Goal: Task Accomplishment & Management: Manage account settings

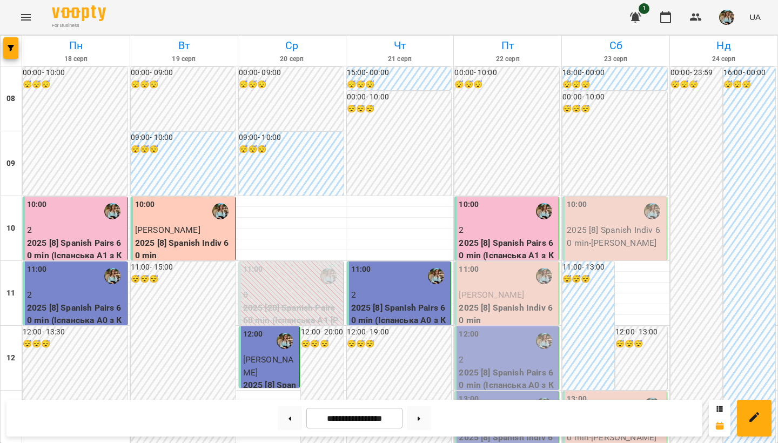
scroll to position [108, 0]
click at [485, 302] on p "2025 [8] Spanish Indiv 60 min" at bounding box center [508, 314] width 98 height 25
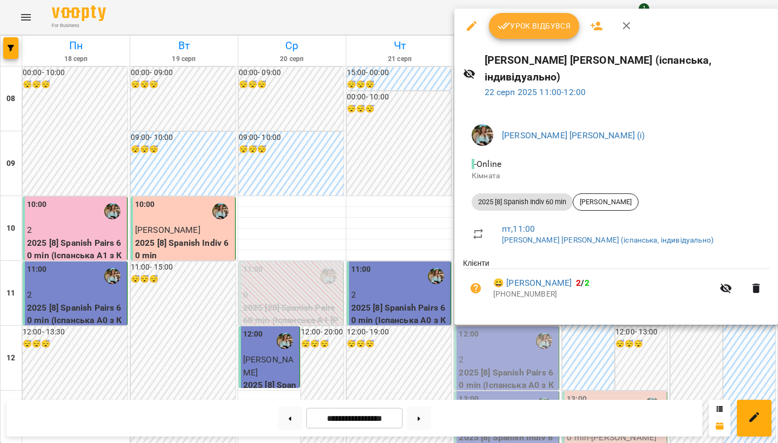
click at [538, 29] on span "Урок відбувся" at bounding box center [535, 25] width 74 height 13
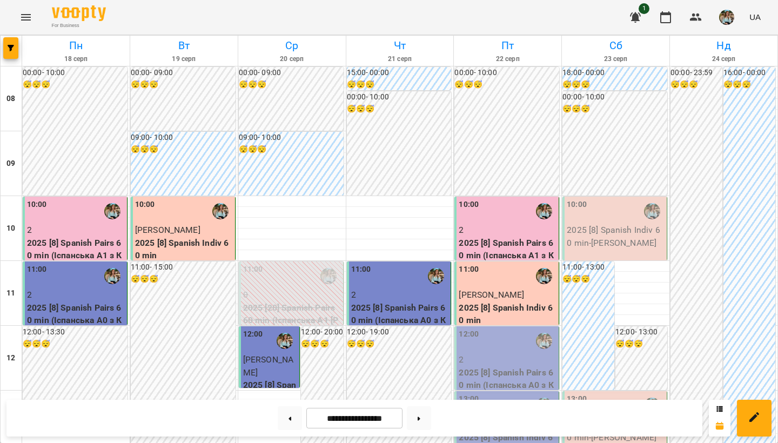
click at [472, 238] on p "2025 [8] Spanish Pairs 60 min (Іспанська А1 з Киречук - пара [PERSON_NAME] )" at bounding box center [508, 262] width 98 height 51
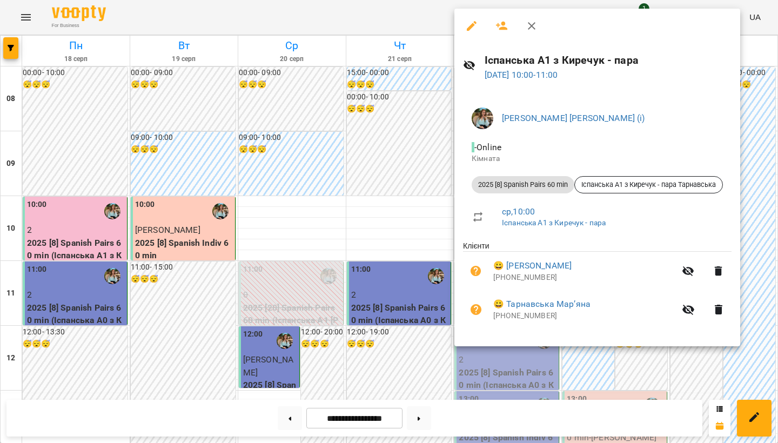
click at [391, 212] on div at bounding box center [389, 221] width 778 height 443
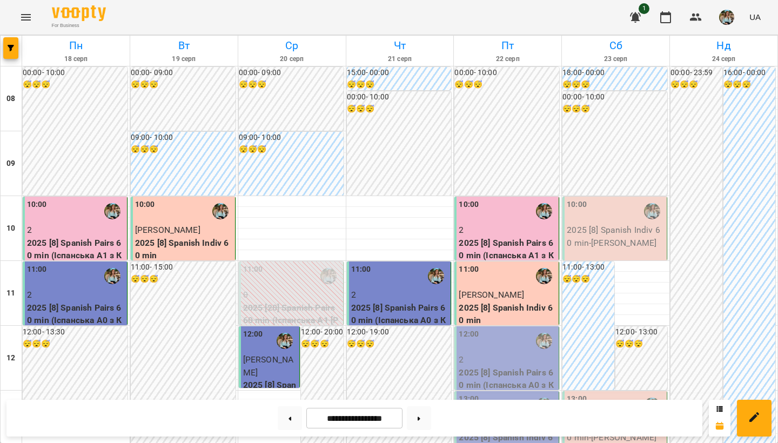
click at [502, 294] on span "[PERSON_NAME]" at bounding box center [491, 295] width 65 height 10
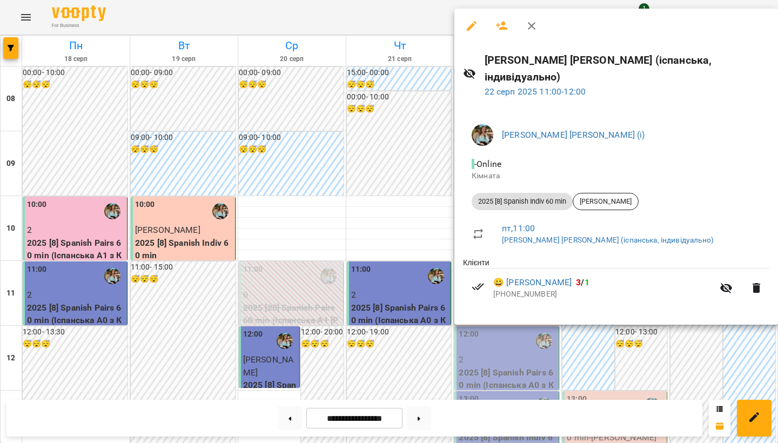
click at [418, 212] on div at bounding box center [389, 221] width 778 height 443
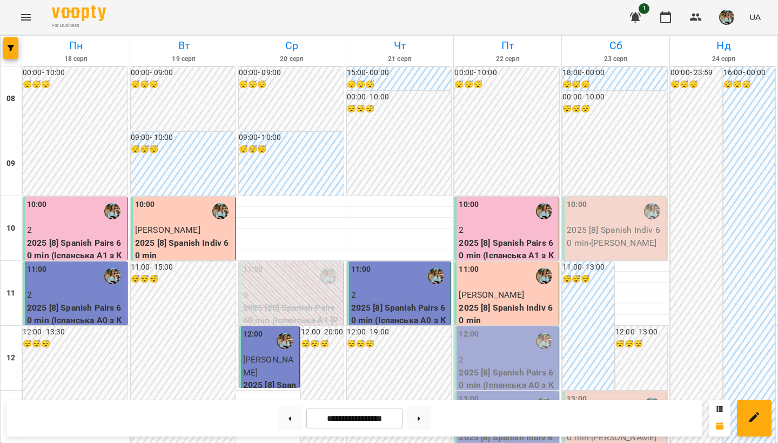
scroll to position [57, 0]
click at [487, 329] on div "12:00" at bounding box center [508, 341] width 98 height 25
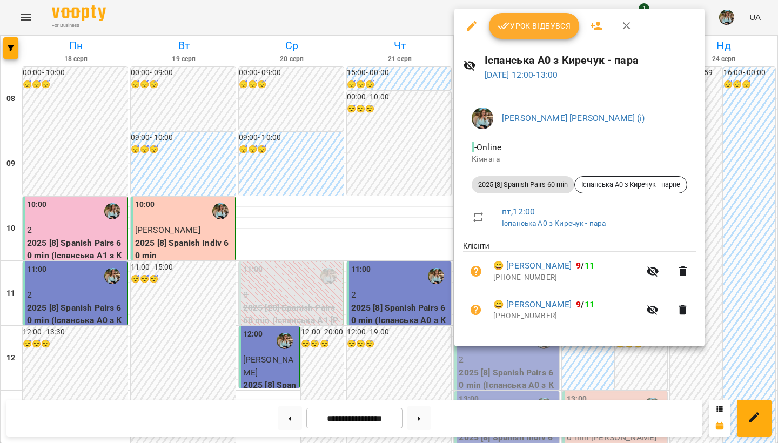
click at [528, 26] on span "Урок відбувся" at bounding box center [535, 25] width 74 height 13
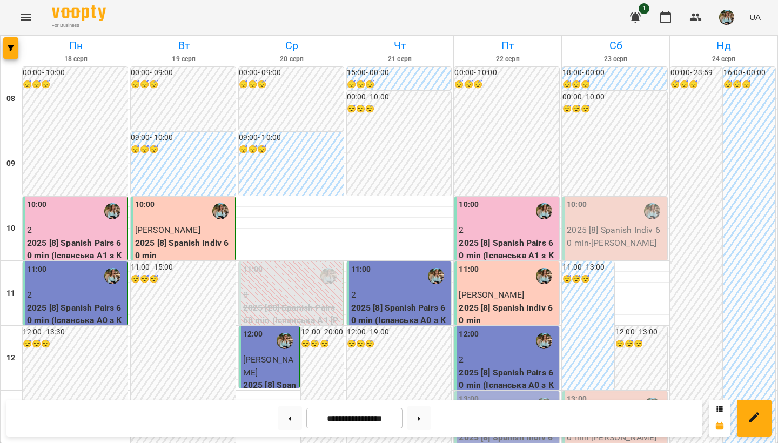
scroll to position [170, 0]
click at [493, 394] on div "13:00" at bounding box center [508, 406] width 98 height 25
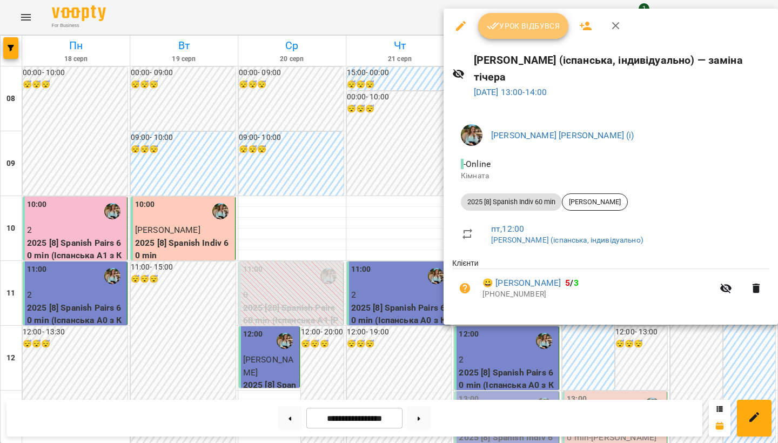
click at [528, 22] on span "Урок відбувся" at bounding box center [524, 25] width 74 height 13
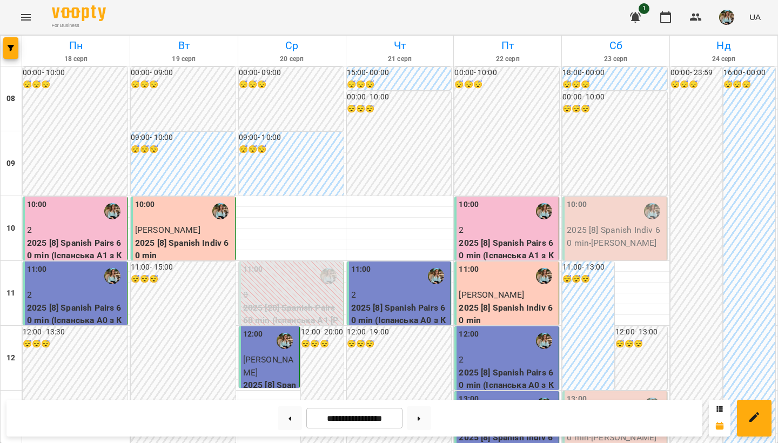
scroll to position [89, 0]
click at [255, 329] on div "12:00" at bounding box center [253, 341] width 20 height 25
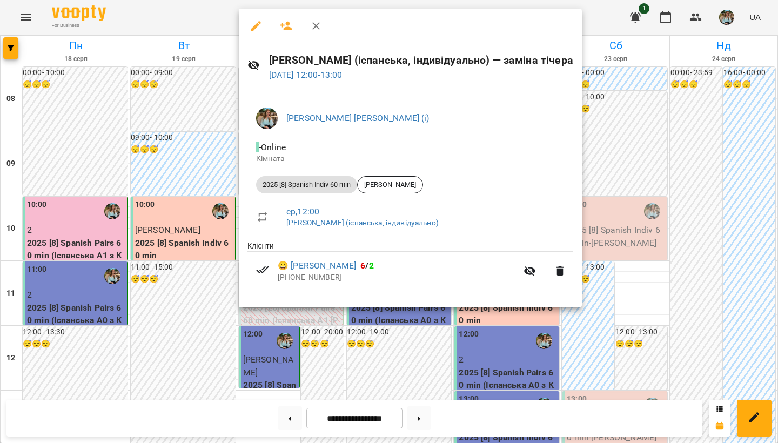
click at [148, 282] on div at bounding box center [389, 221] width 778 height 443
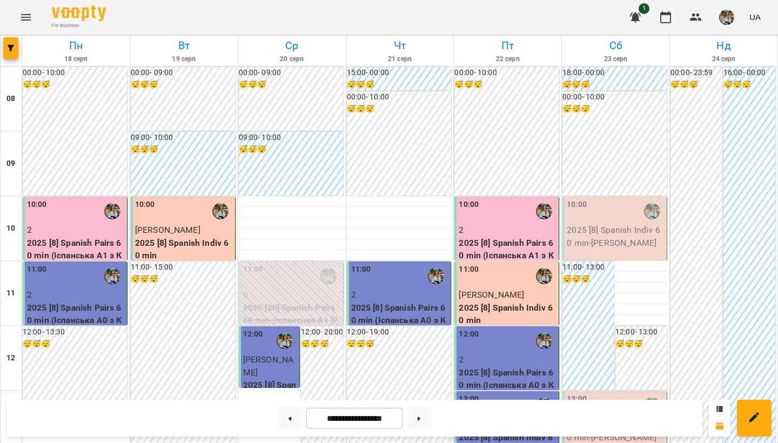
click at [483, 237] on p "2025 [8] Spanish Pairs 60 min (Іспанська А1 з Киречук - пара [PERSON_NAME] )" at bounding box center [508, 262] width 98 height 51
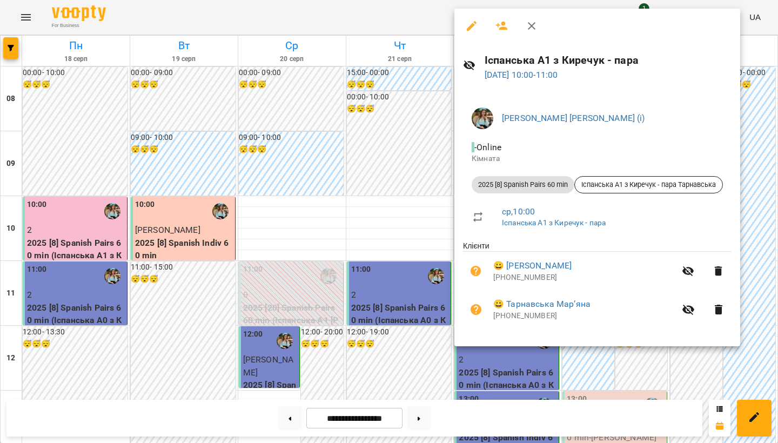
click at [369, 128] on div at bounding box center [389, 221] width 778 height 443
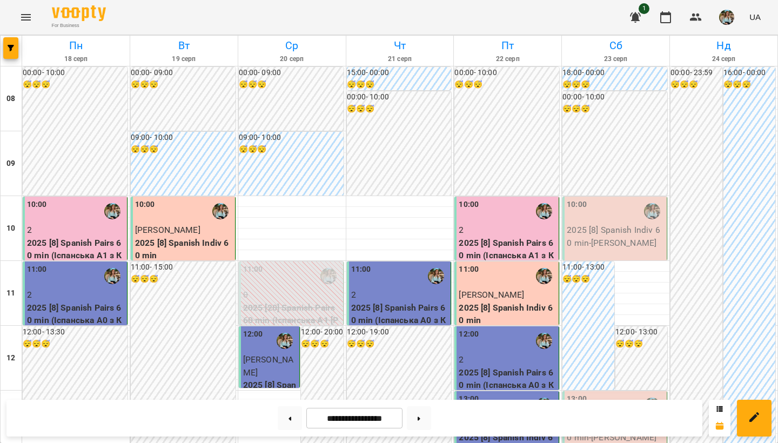
scroll to position [61, 0]
click at [725, 19] on img "button" at bounding box center [727, 17] width 15 height 15
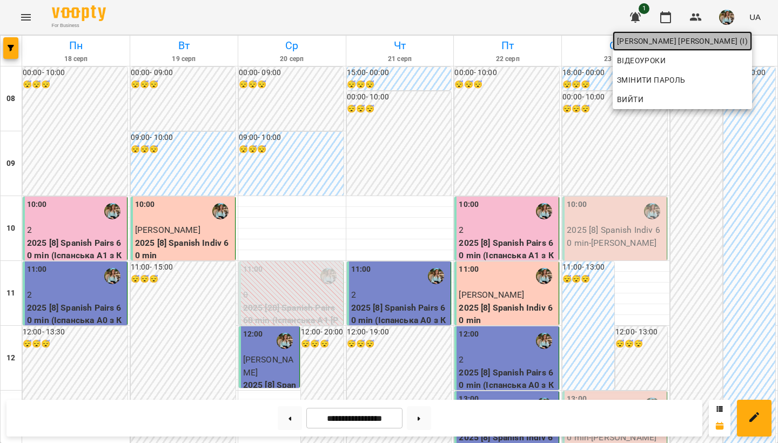
click at [682, 39] on span "[PERSON_NAME] [PERSON_NAME] (і)" at bounding box center [682, 41] width 131 height 13
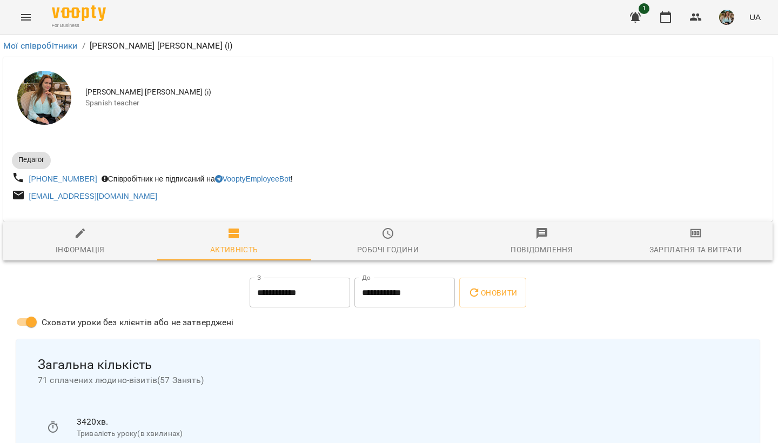
scroll to position [0, 1]
click at [725, 21] on img "button" at bounding box center [727, 17] width 15 height 15
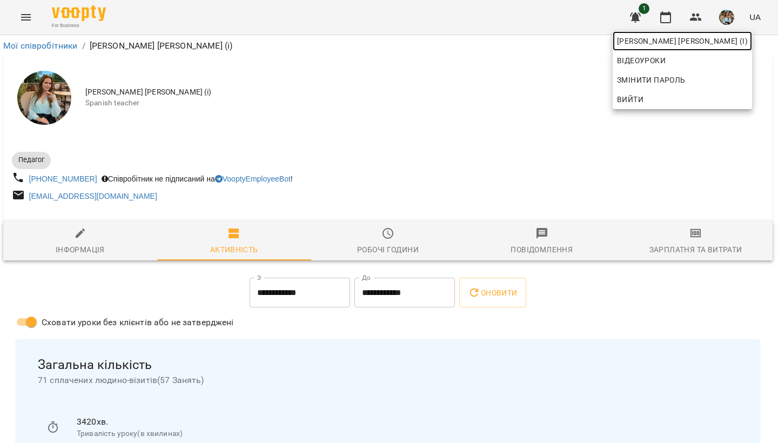
click at [720, 48] on link "[PERSON_NAME] [PERSON_NAME] (і)" at bounding box center [682, 40] width 139 height 19
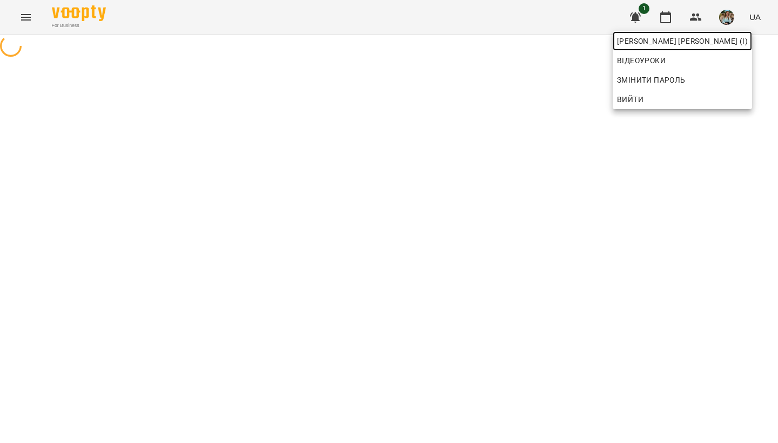
scroll to position [0, 0]
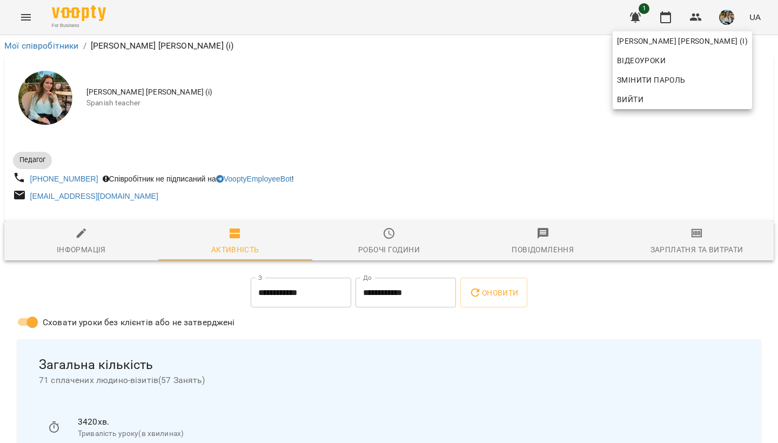
click at [668, 16] on div at bounding box center [389, 221] width 778 height 443
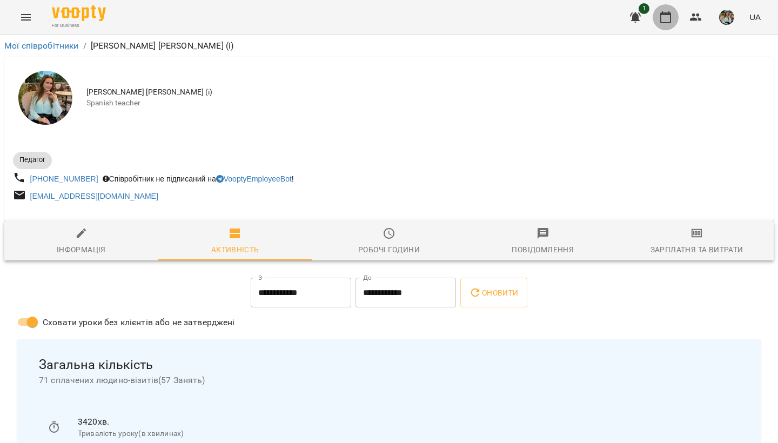
click at [668, 21] on icon "button" at bounding box center [666, 17] width 13 height 13
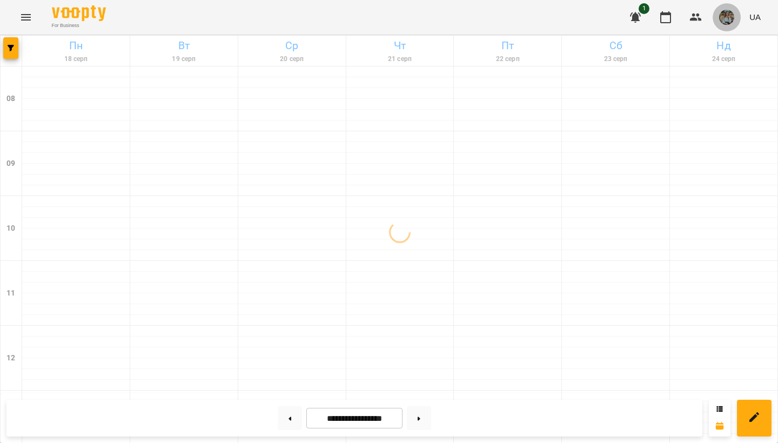
click at [730, 13] on img "button" at bounding box center [727, 17] width 15 height 15
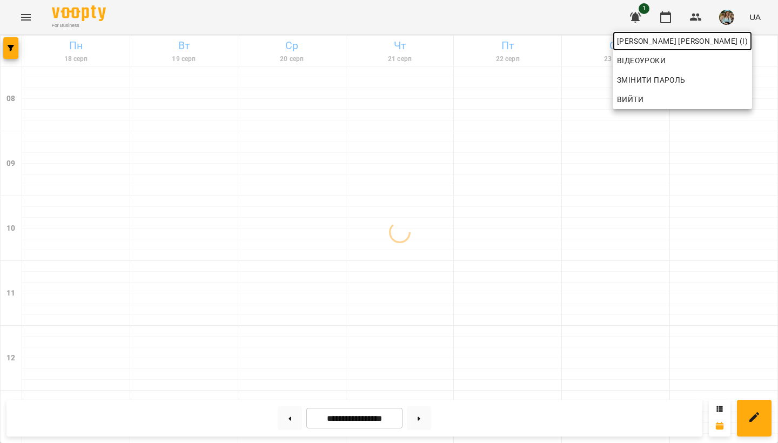
click at [719, 46] on span "[PERSON_NAME] [PERSON_NAME] (і)" at bounding box center [682, 41] width 131 height 13
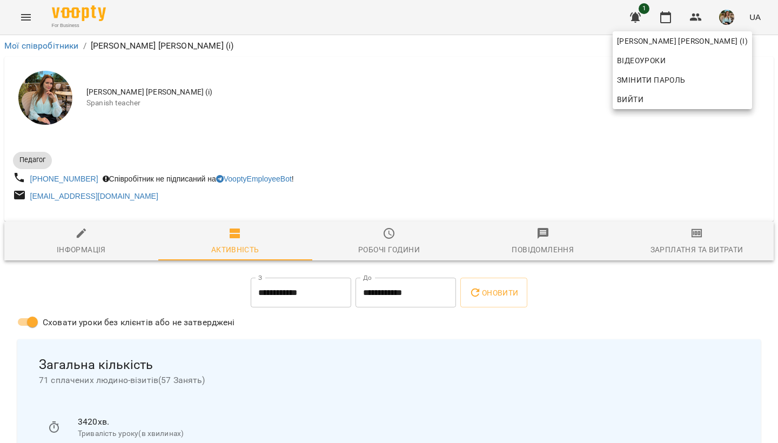
click at [506, 86] on div at bounding box center [389, 221] width 778 height 443
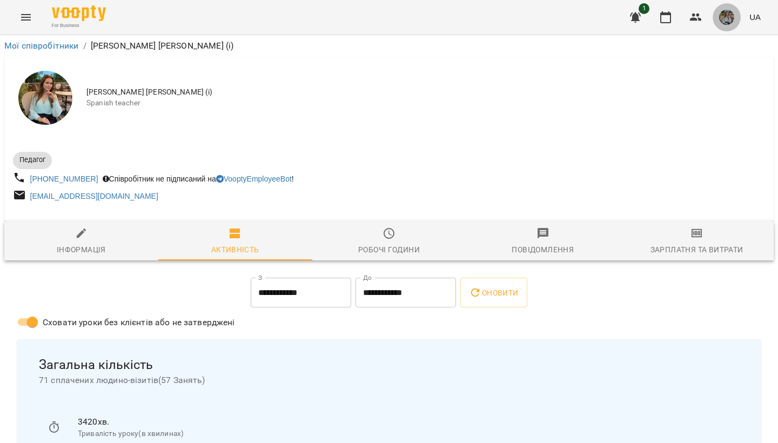
click at [725, 15] on img "button" at bounding box center [727, 17] width 15 height 15
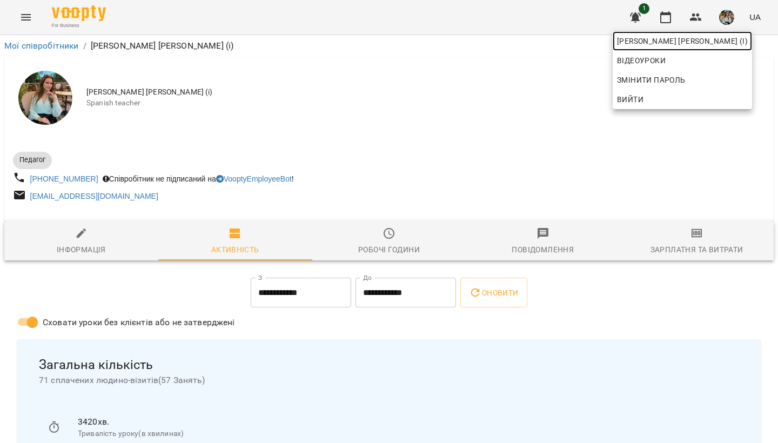
click at [725, 44] on span "[PERSON_NAME] [PERSON_NAME] (і)" at bounding box center [682, 41] width 131 height 13
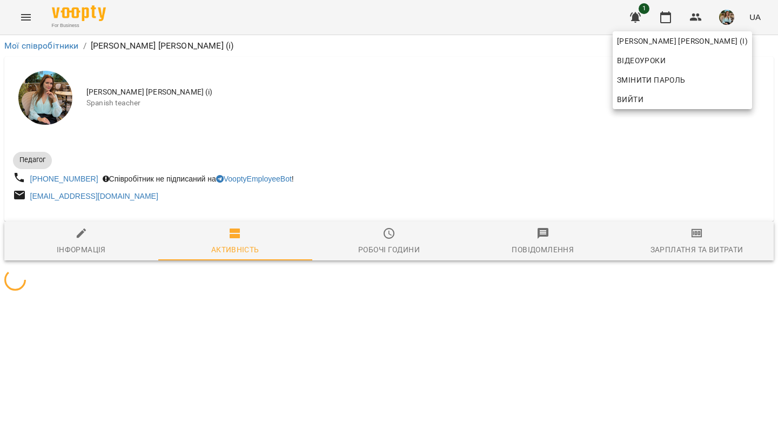
click at [669, 19] on div at bounding box center [389, 221] width 778 height 443
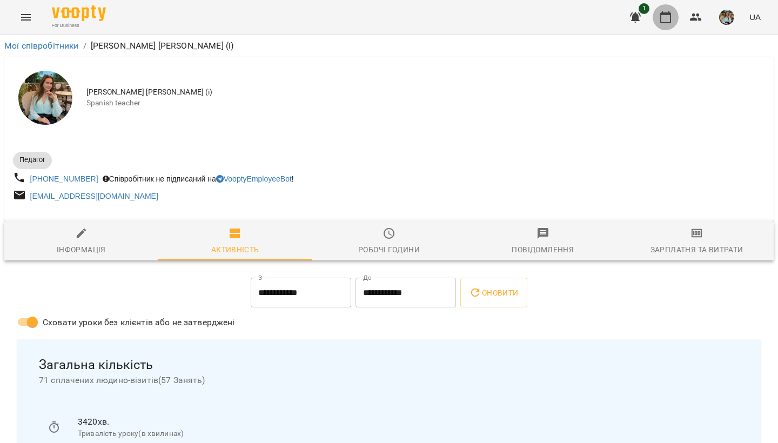
click at [667, 17] on icon "button" at bounding box center [666, 17] width 13 height 13
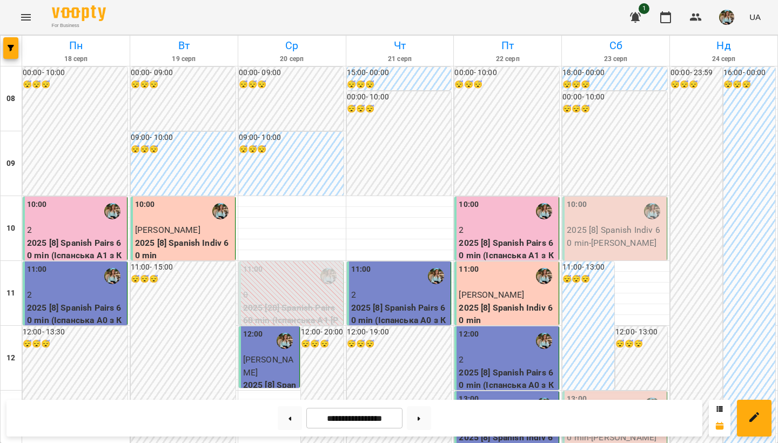
scroll to position [644, 0]
click at [421, 421] on icon at bounding box center [419, 419] width 3 height 4
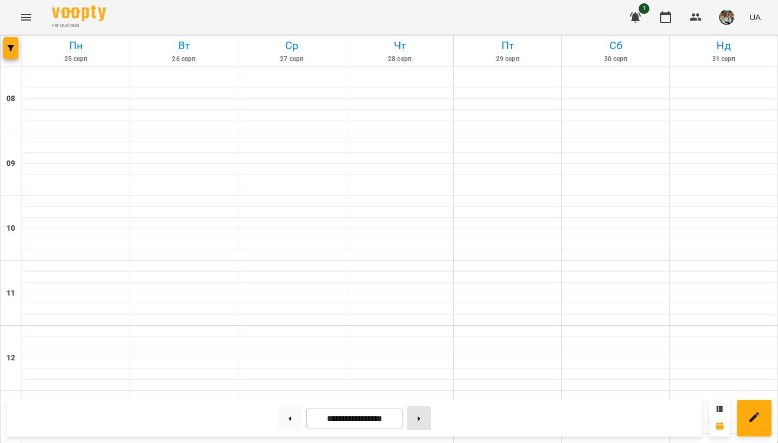
type input "**********"
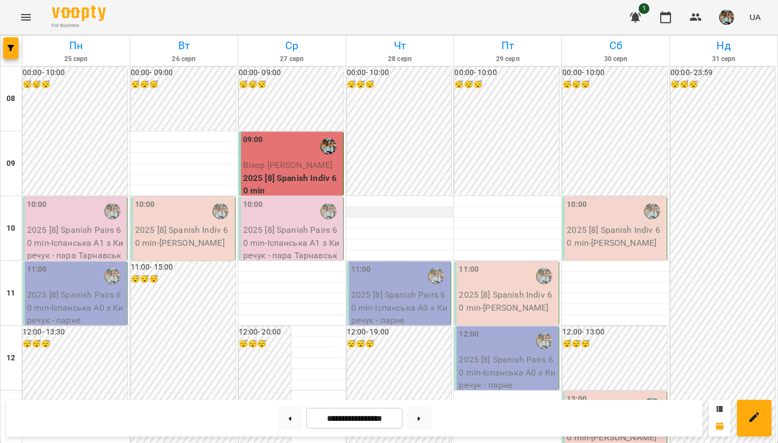
scroll to position [0, 0]
click at [270, 157] on div "09:00" at bounding box center [292, 146] width 98 height 25
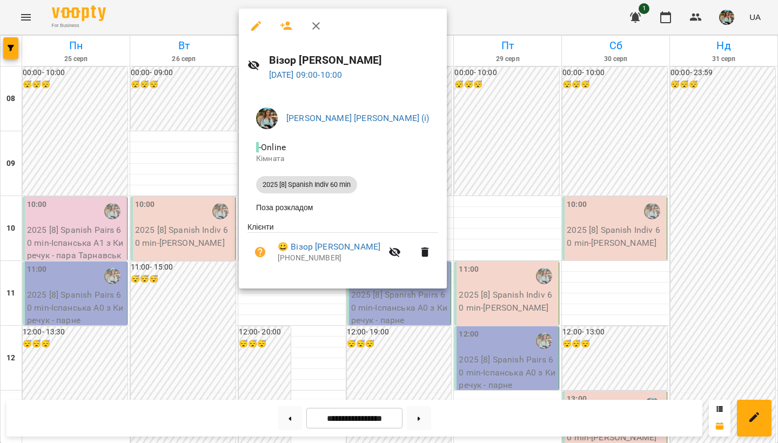
click at [471, 216] on div at bounding box center [389, 221] width 778 height 443
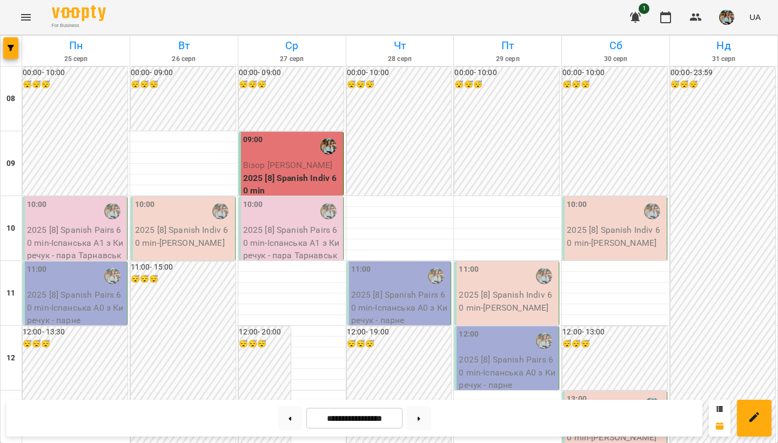
click at [726, 22] on img "button" at bounding box center [727, 17] width 15 height 15
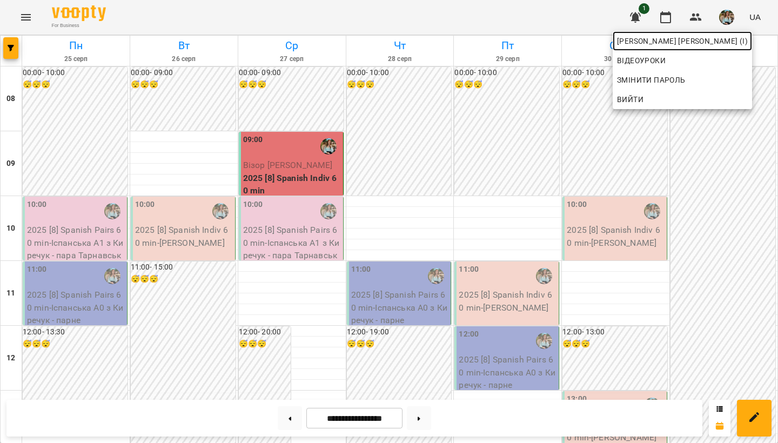
click at [721, 46] on span "[PERSON_NAME] [PERSON_NAME] (і)" at bounding box center [682, 41] width 131 height 13
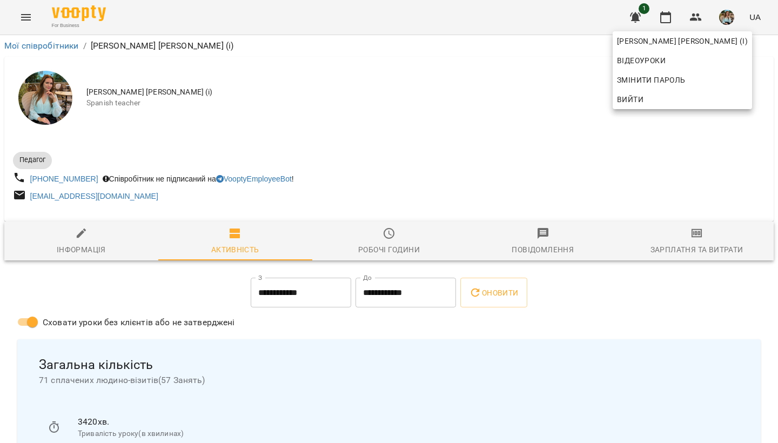
click at [424, 125] on div at bounding box center [389, 221] width 778 height 443
